Goal: Use online tool/utility: Utilize a website feature to perform a specific function

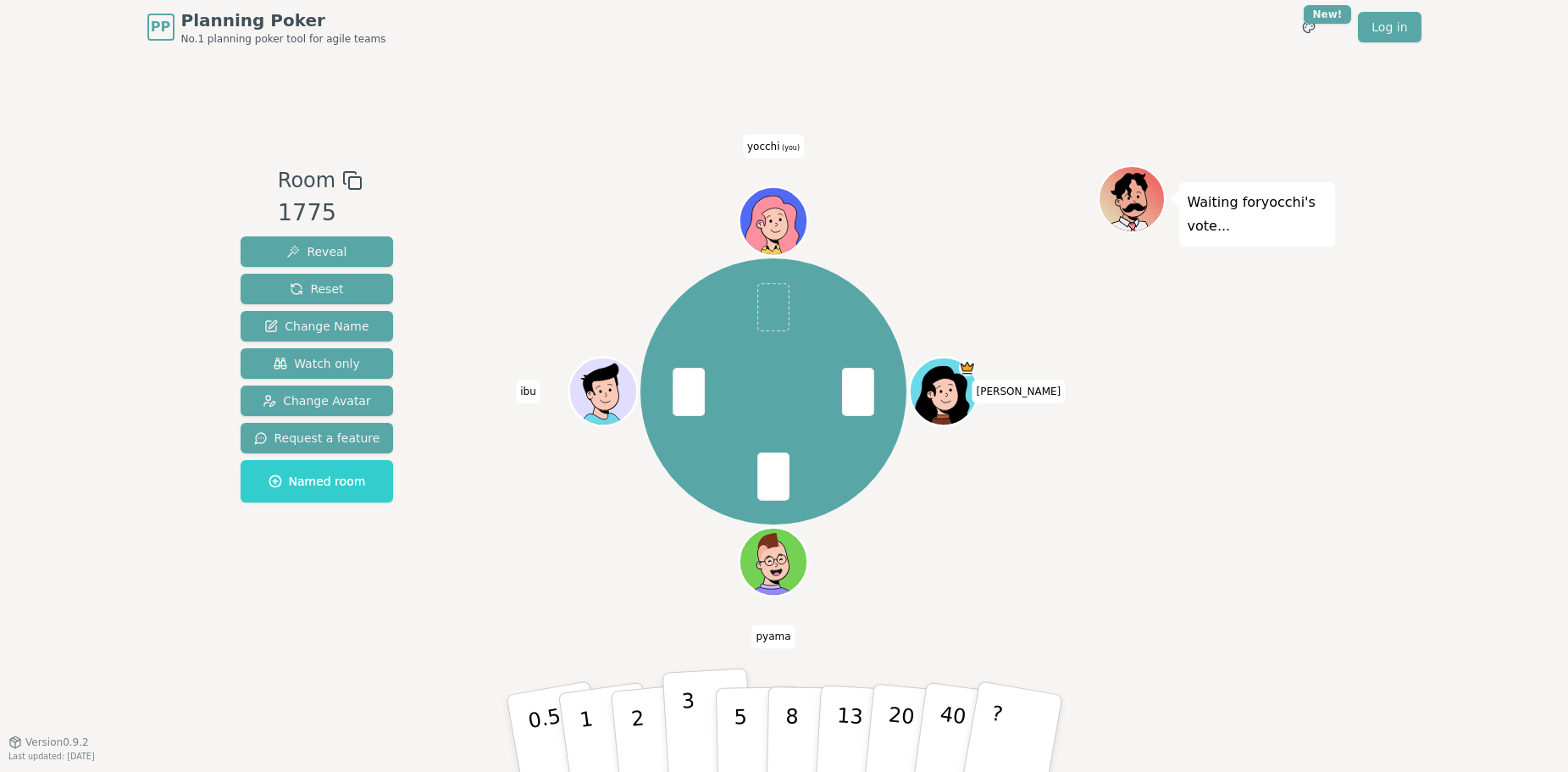
click at [677, 697] on button "3" at bounding box center [707, 733] width 92 height 132
click at [586, 580] on div "[PERSON_NAME] ibu [PERSON_NAME] (you)" at bounding box center [774, 391] width 648 height 392
click at [616, 607] on div "[PERSON_NAME] ibu [PERSON_NAME] (you)" at bounding box center [774, 398] width 648 height 466
click at [597, 716] on button "1" at bounding box center [606, 733] width 101 height 137
click at [701, 719] on button "3" at bounding box center [707, 733] width 92 height 132
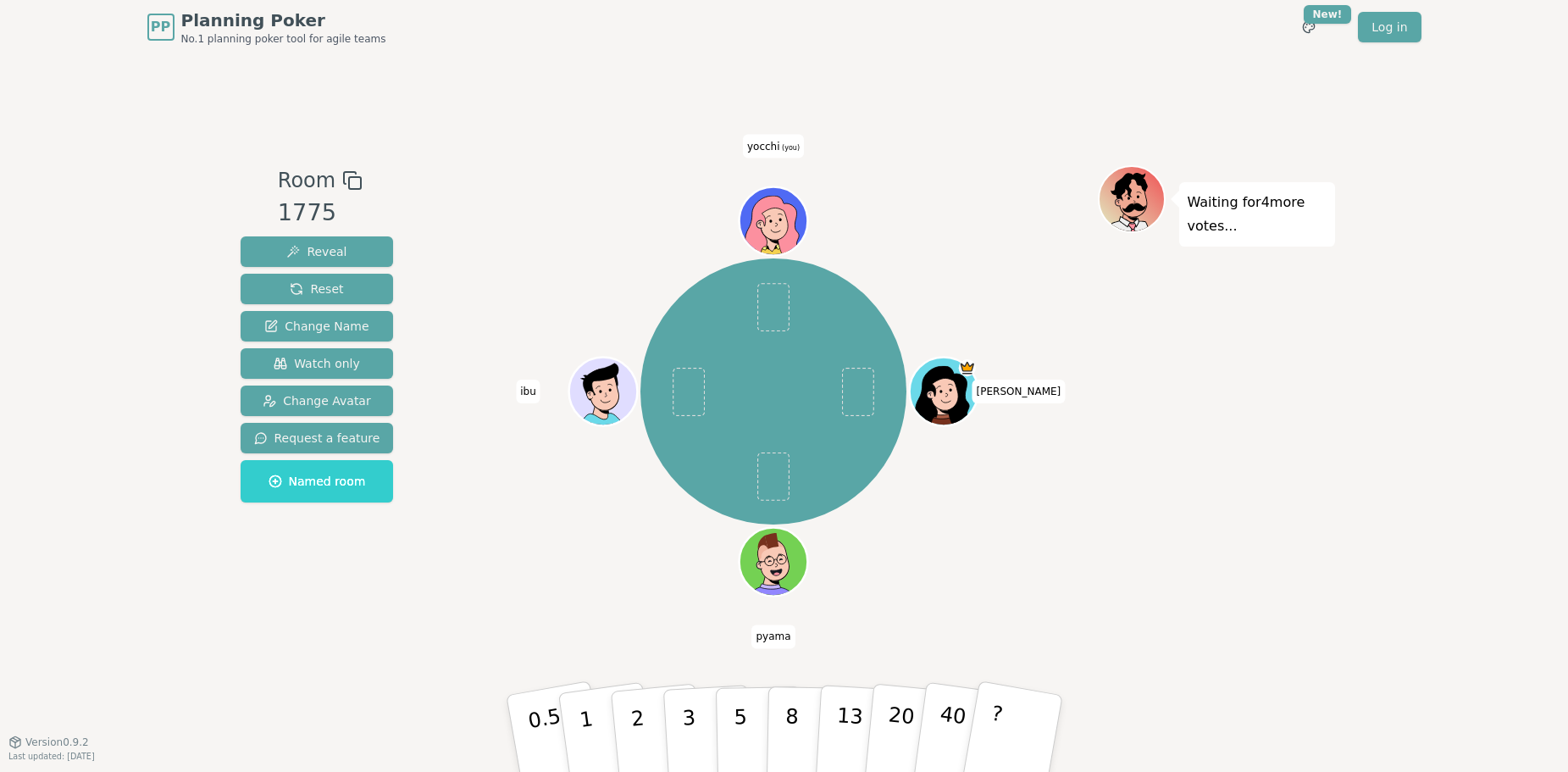
click at [954, 509] on div "[PERSON_NAME] ibu [PERSON_NAME] (you)" at bounding box center [774, 391] width 648 height 392
click at [882, 586] on div "[PERSON_NAME] ibu [PERSON_NAME] (you)" at bounding box center [774, 391] width 648 height 392
click at [734, 707] on p "5" at bounding box center [739, 733] width 15 height 91
click at [918, 489] on div "[PERSON_NAME] ibu [PERSON_NAME] (you)" at bounding box center [774, 391] width 648 height 392
click at [785, 703] on p "8" at bounding box center [791, 732] width 15 height 91
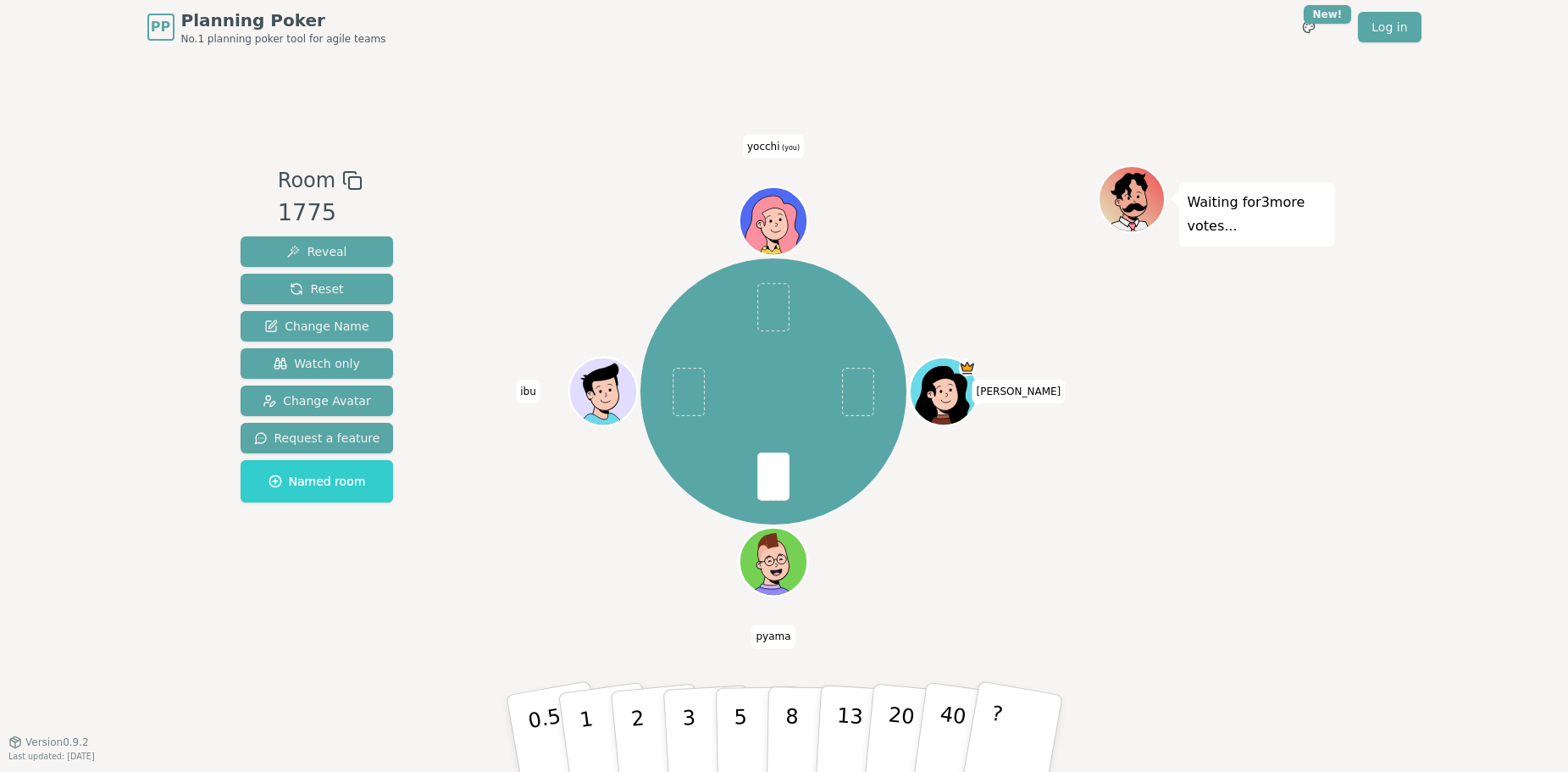
click at [910, 265] on div "[PERSON_NAME] ibu [PERSON_NAME] (you)" at bounding box center [774, 391] width 648 height 392
click at [926, 558] on div "[PERSON_NAME] ibu [PERSON_NAME] (you)" at bounding box center [774, 391] width 648 height 392
click at [848, 716] on p "13" at bounding box center [848, 733] width 31 height 93
click at [909, 216] on div "[PERSON_NAME] ibu [PERSON_NAME] (you)" at bounding box center [774, 391] width 648 height 392
click at [793, 713] on p "8" at bounding box center [791, 732] width 15 height 91
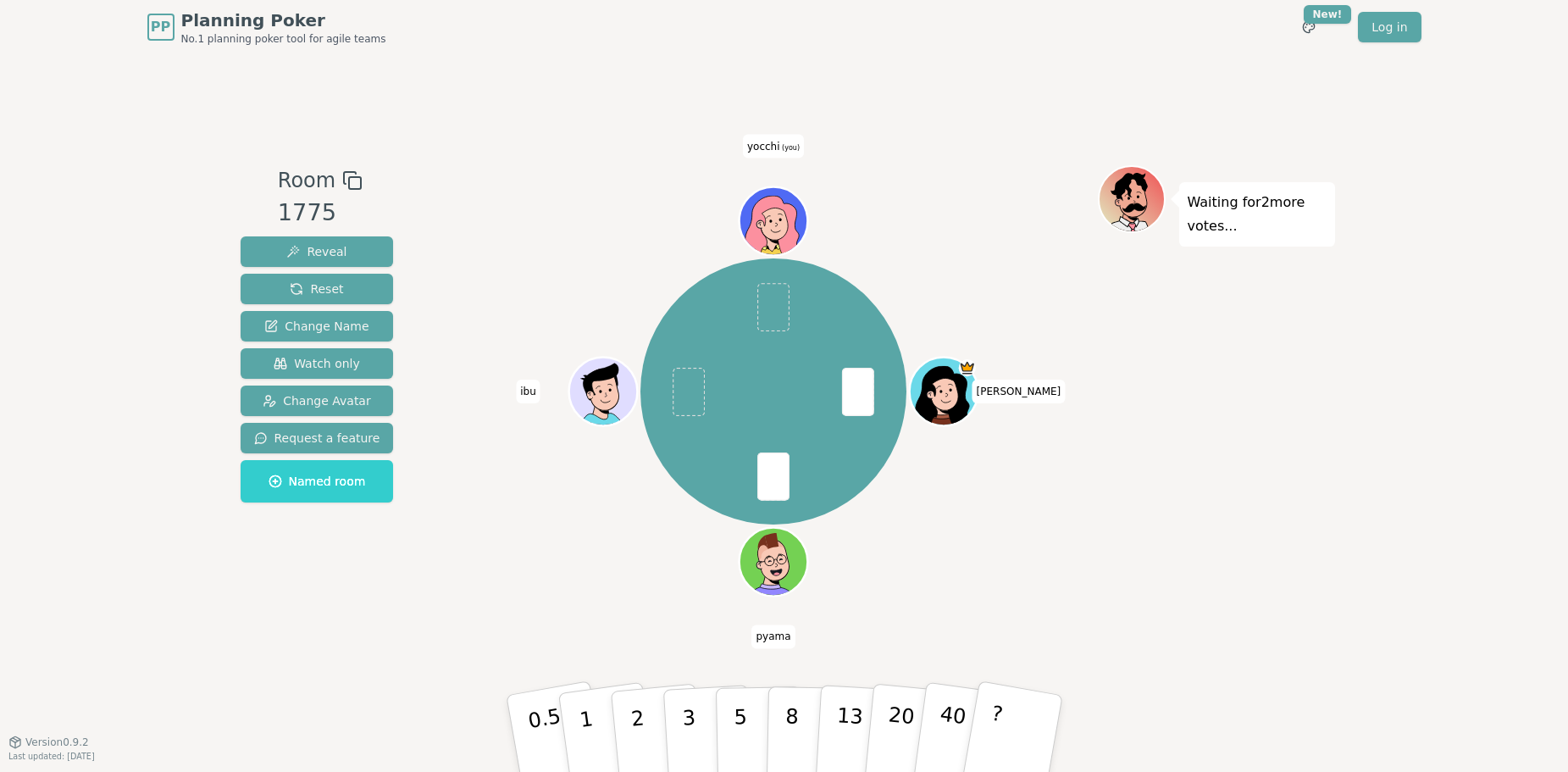
click at [640, 581] on div "[PERSON_NAME] ibu [PERSON_NAME] (you)" at bounding box center [774, 391] width 648 height 392
click at [746, 693] on button "5" at bounding box center [759, 733] width 88 height 128
click at [698, 719] on button "3" at bounding box center [707, 733] width 92 height 132
click at [597, 729] on button "1" at bounding box center [606, 733] width 101 height 137
